Goal: Task Accomplishment & Management: Manage account settings

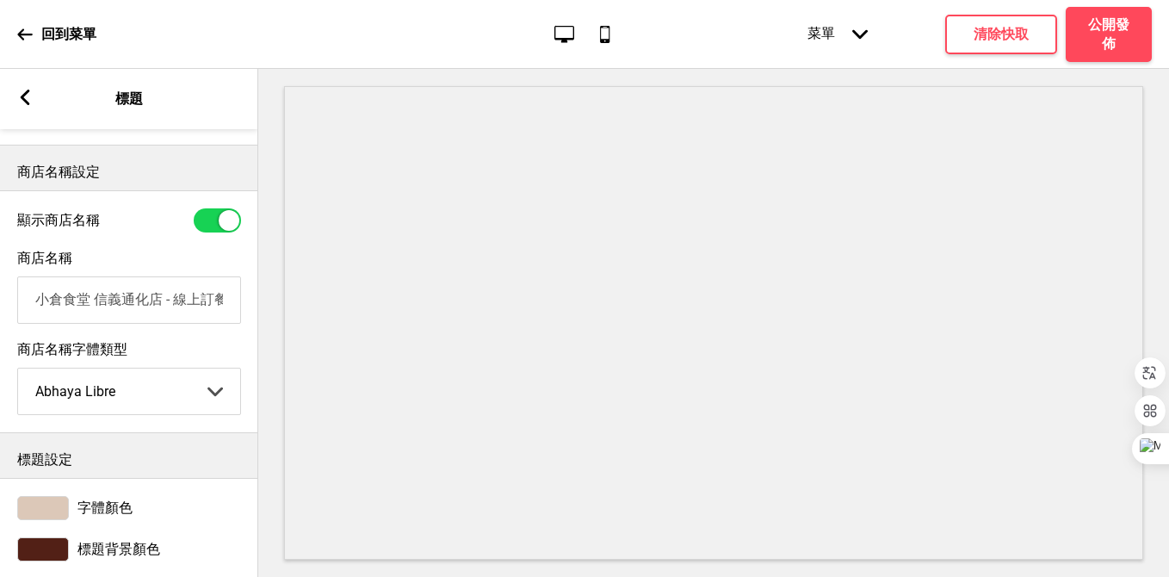
scroll to position [393, 0]
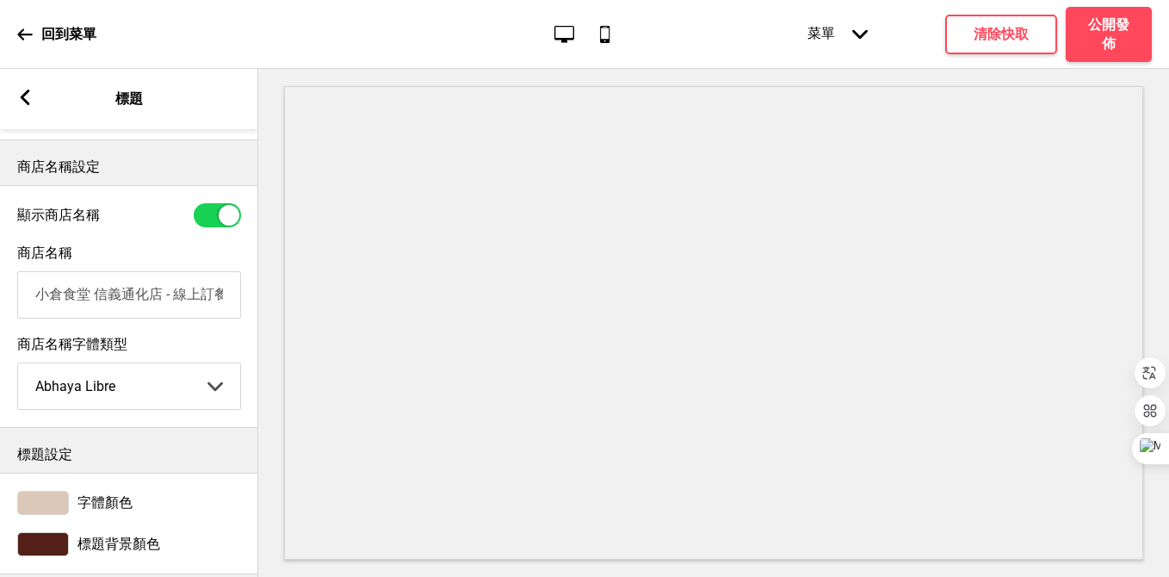
click at [40, 307] on input "小倉食堂 信義通化店 - 線上訂餐" at bounding box center [129, 294] width 224 height 47
click at [35, 295] on input "小倉食堂 信義通化店 - 線上訂餐" at bounding box center [129, 294] width 224 height 47
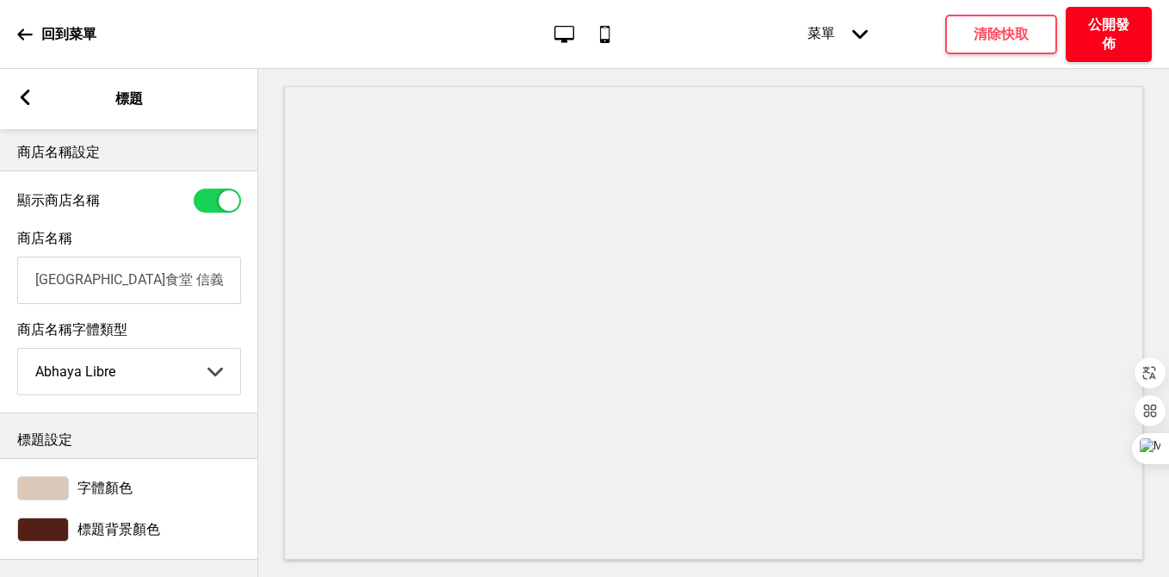
type input "[GEOGRAPHIC_DATA]食堂 信義通化店 - 線上訂餐"
click at [1101, 24] on h4 "公開發佈" at bounding box center [1109, 34] width 52 height 38
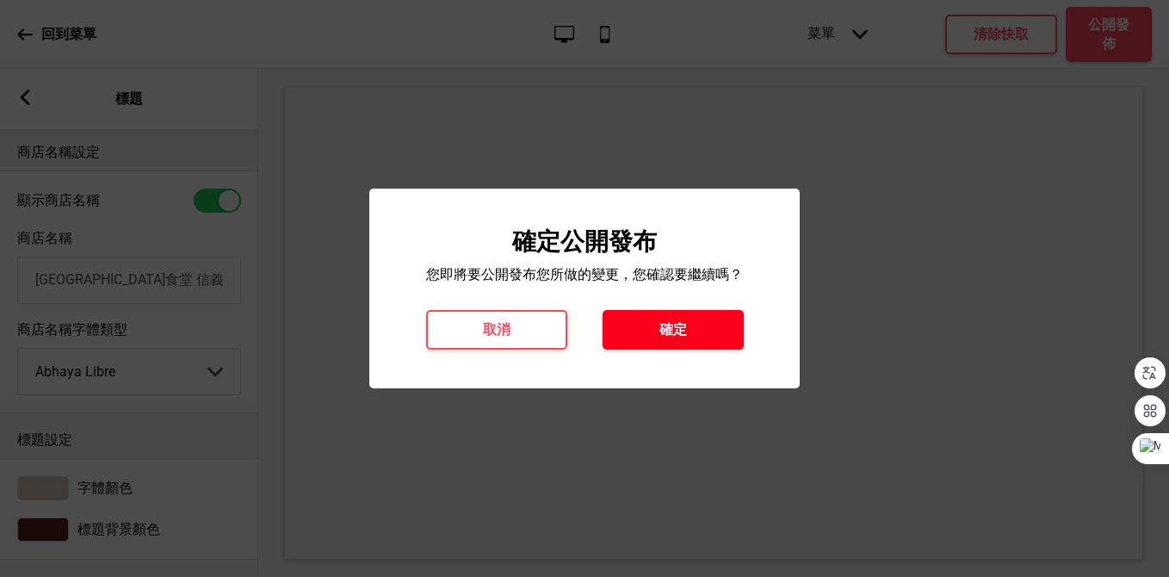
click at [714, 332] on button "確定" at bounding box center [673, 330] width 141 height 40
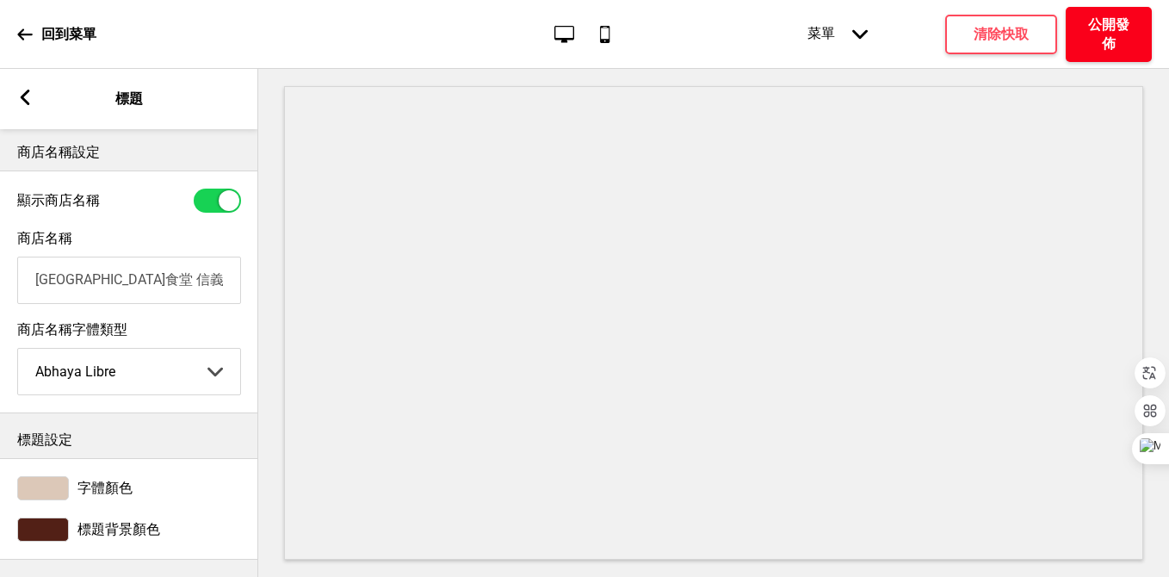
click at [1134, 35] on h4 "公開發佈" at bounding box center [1109, 34] width 52 height 38
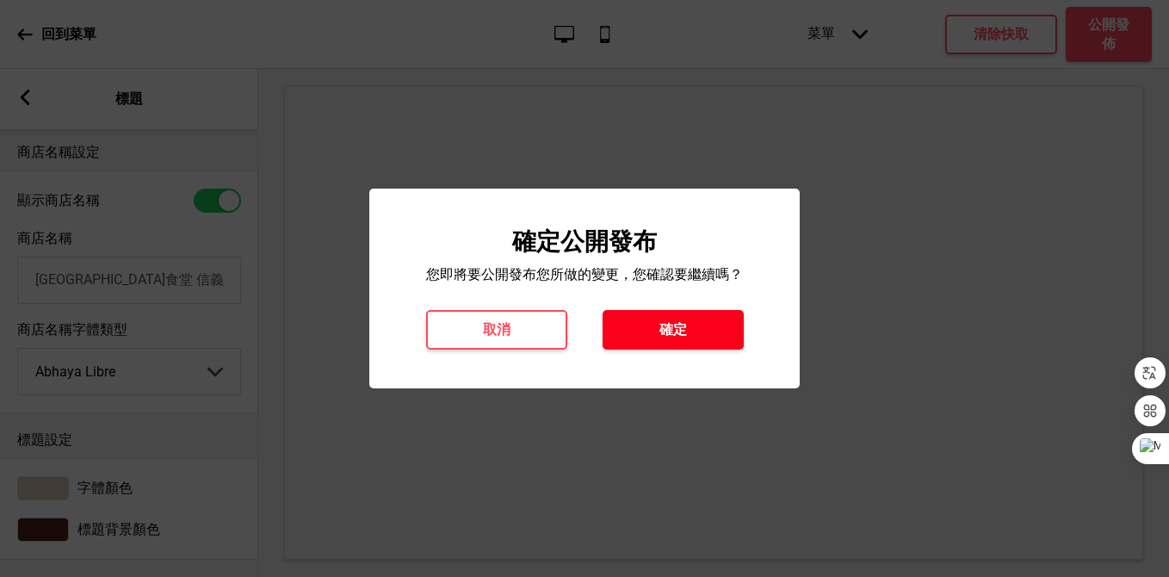
click at [685, 336] on h4 "確定" at bounding box center [673, 329] width 28 height 19
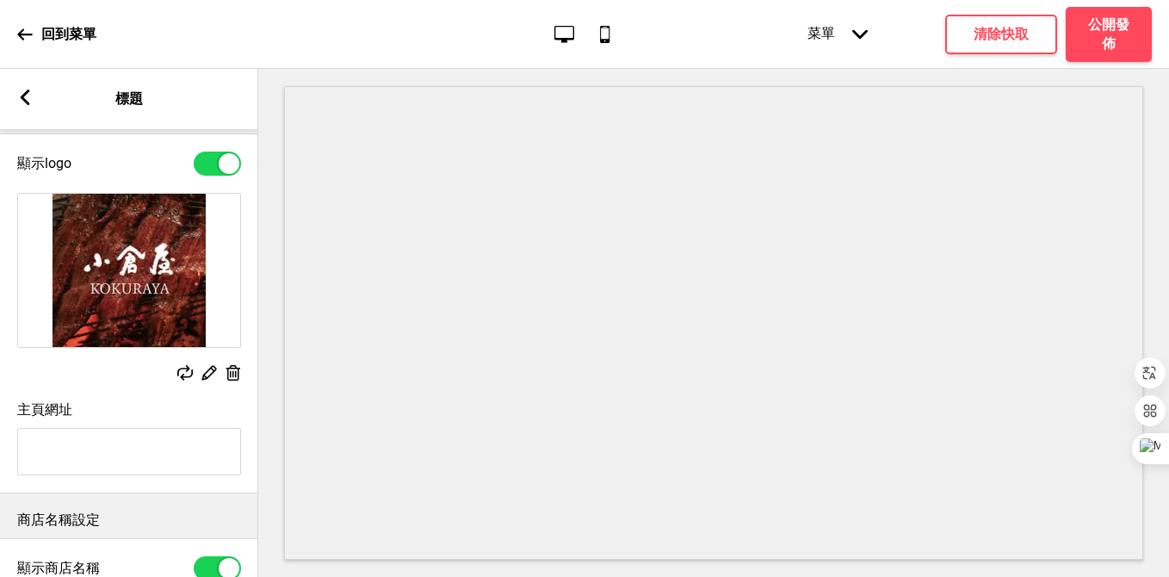
scroll to position [0, 0]
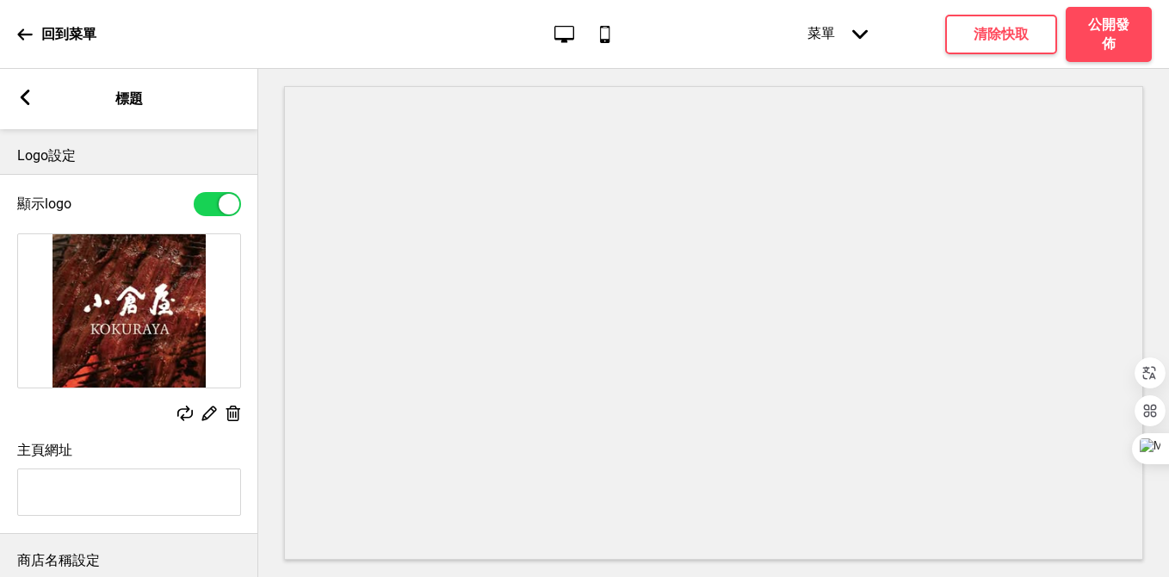
click at [20, 104] on rect at bounding box center [24, 97] width 15 height 15
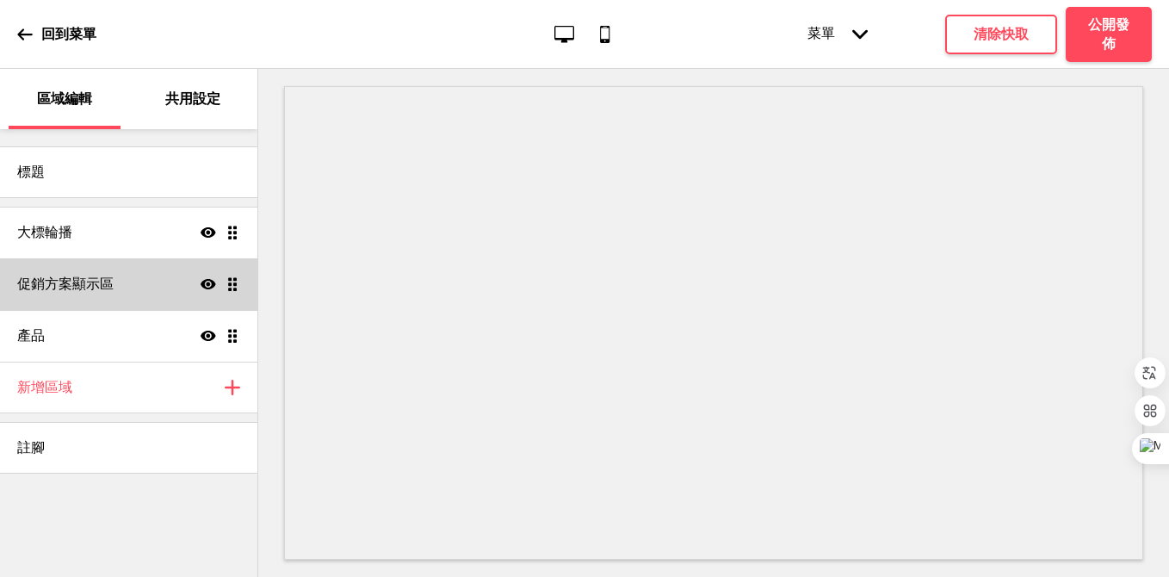
click at [121, 293] on div "促銷方案顯示區 顯示 拖曳" at bounding box center [128, 284] width 257 height 52
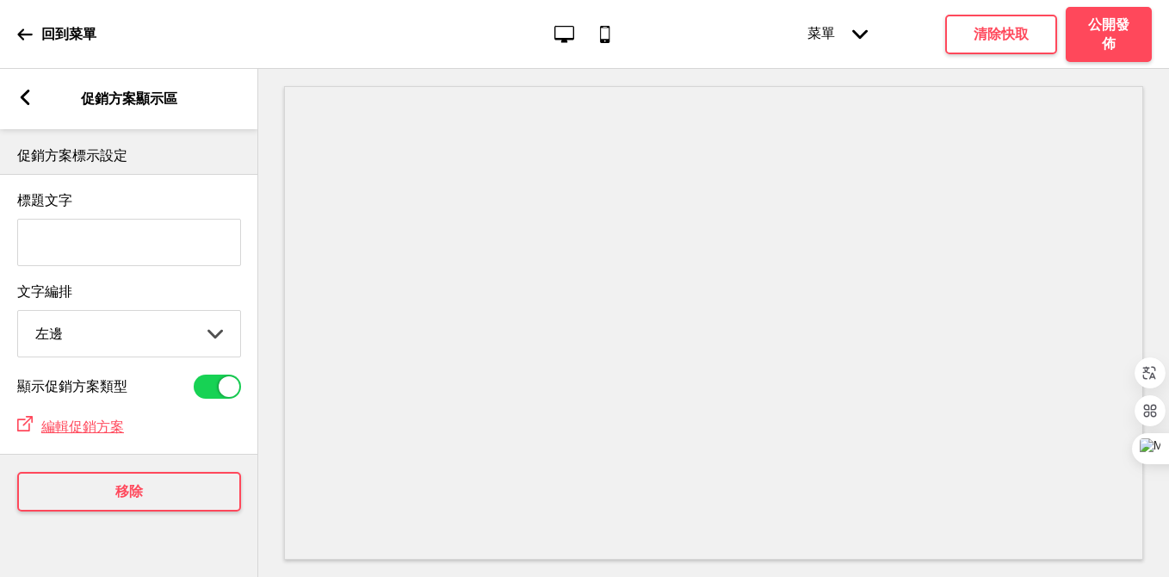
click at [33, 104] on div "箭頭left 促銷方案顯示區" at bounding box center [129, 99] width 258 height 60
click at [25, 100] on icon at bounding box center [25, 97] width 9 height 15
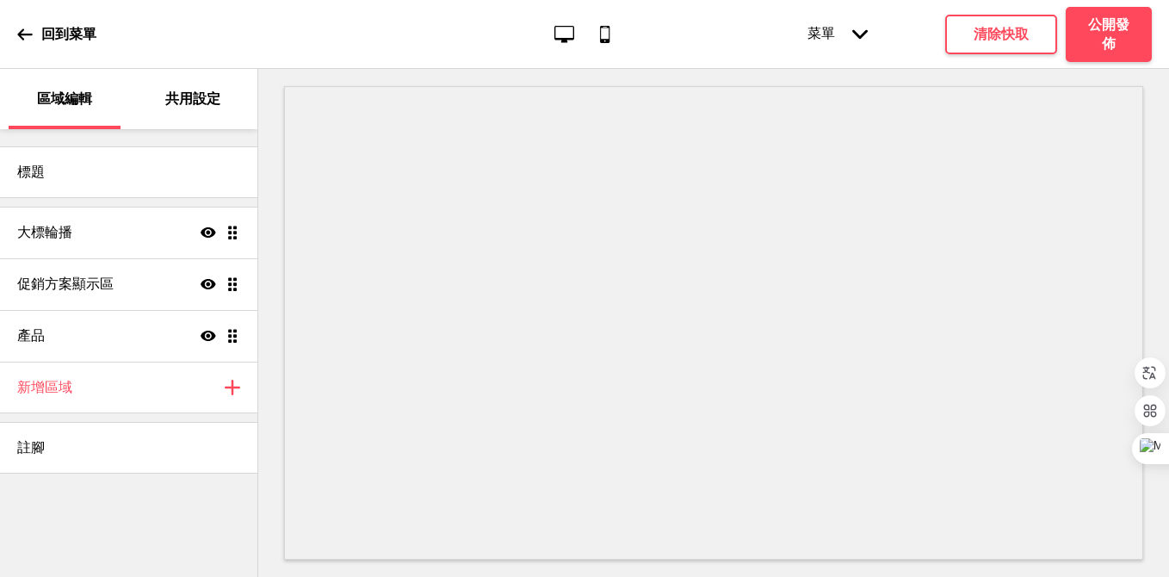
click at [29, 38] on icon at bounding box center [24, 34] width 15 height 15
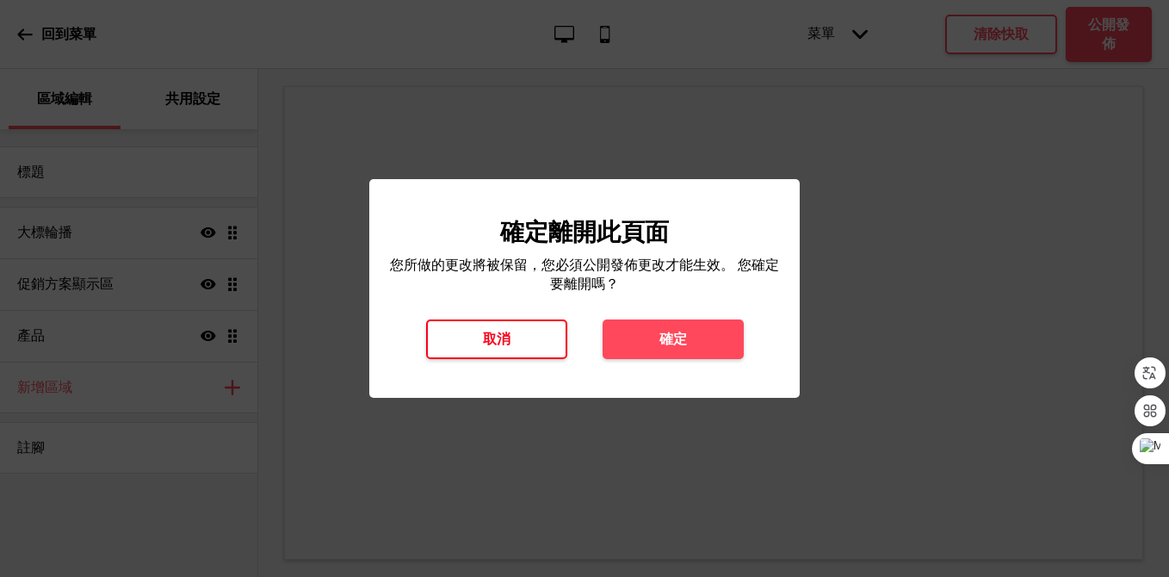
click at [541, 327] on button "取消" at bounding box center [496, 339] width 141 height 40
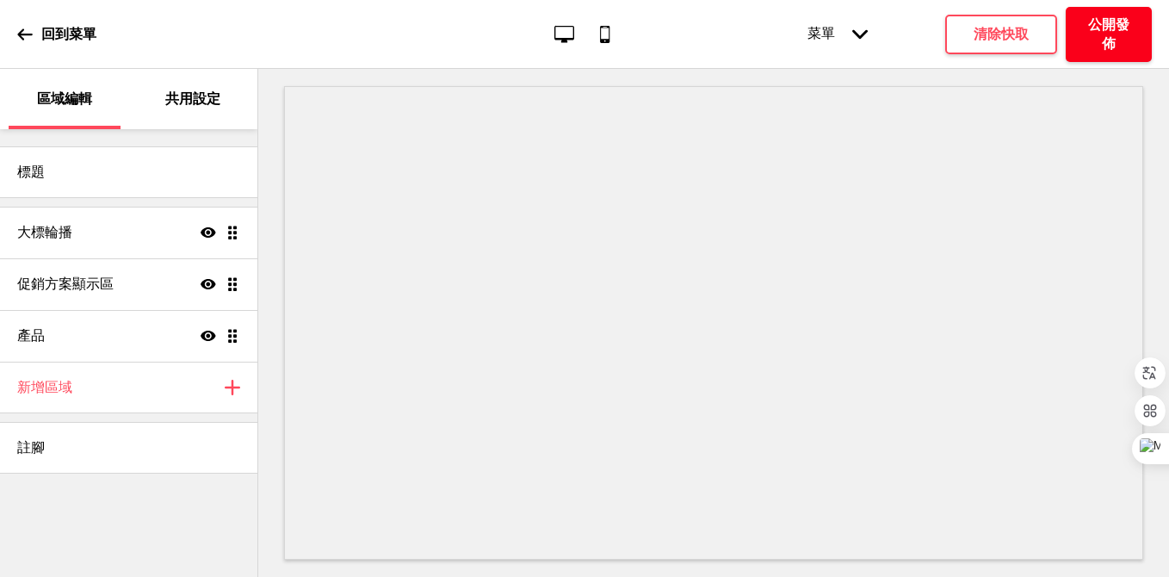
click at [1119, 33] on h4 "公開發佈" at bounding box center [1109, 34] width 52 height 38
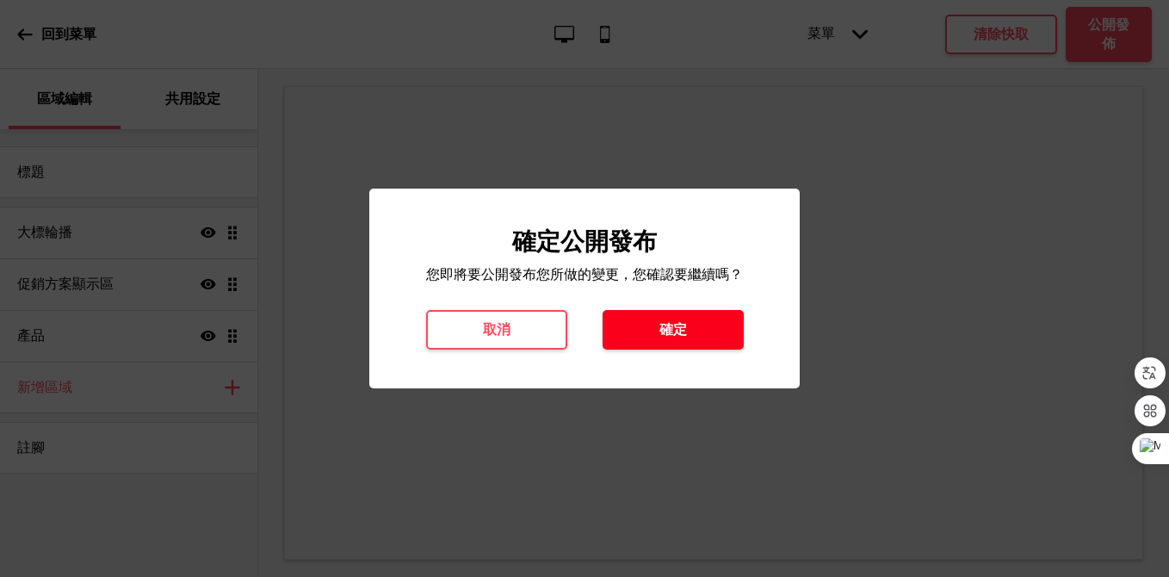
click at [714, 337] on button "確定" at bounding box center [673, 330] width 141 height 40
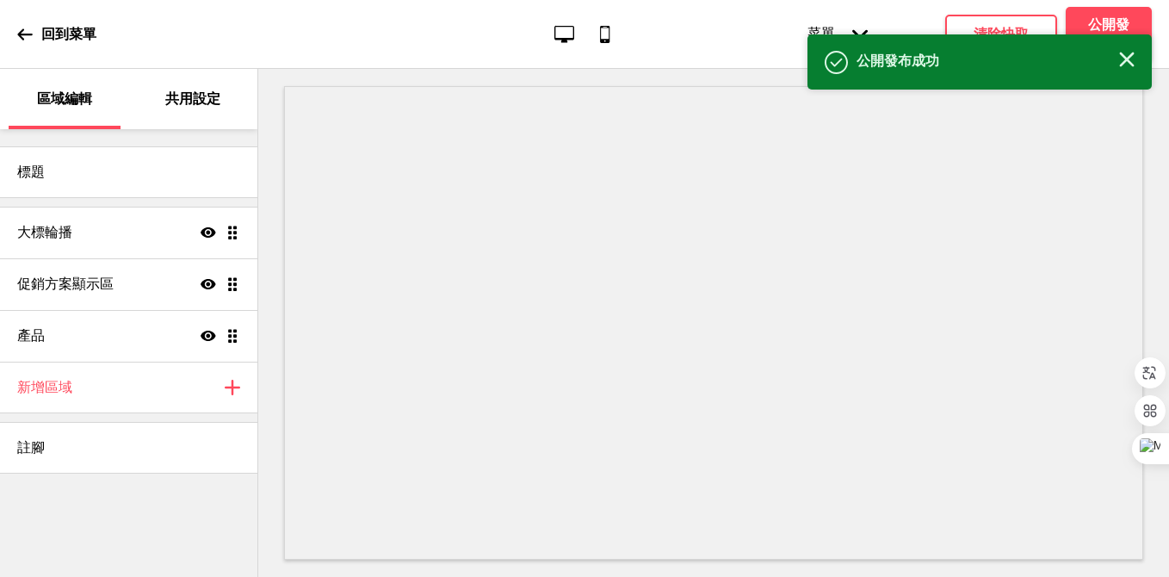
click at [26, 39] on icon at bounding box center [24, 34] width 15 height 15
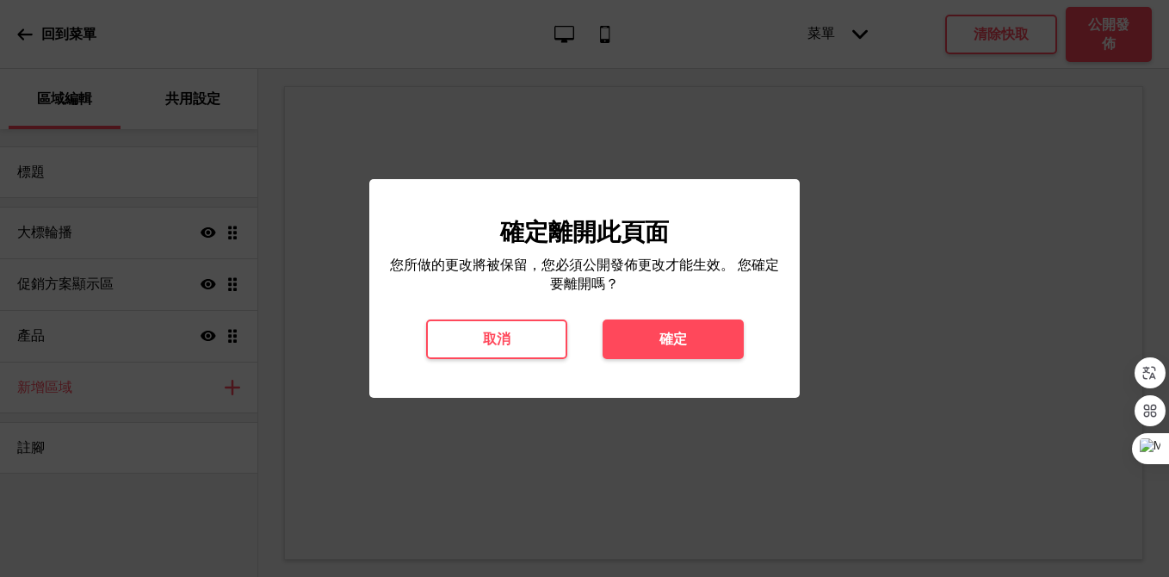
click at [651, 359] on div "確定離開此頁面 您所做的更改將被保留，您必須公開發佈更改才能生效。 您確定要離開嗎？ 取消 確定" at bounding box center [584, 288] width 430 height 219
click at [666, 331] on h4 "確定" at bounding box center [673, 339] width 28 height 19
